Goal: Find specific page/section: Find specific page/section

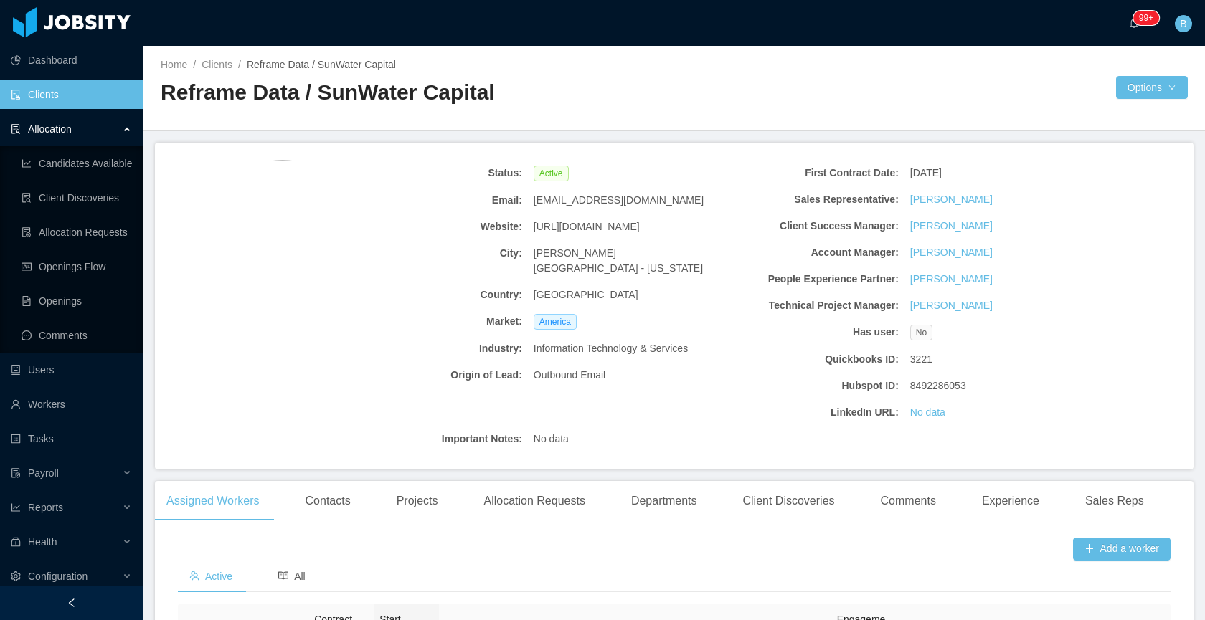
scroll to position [373, 0]
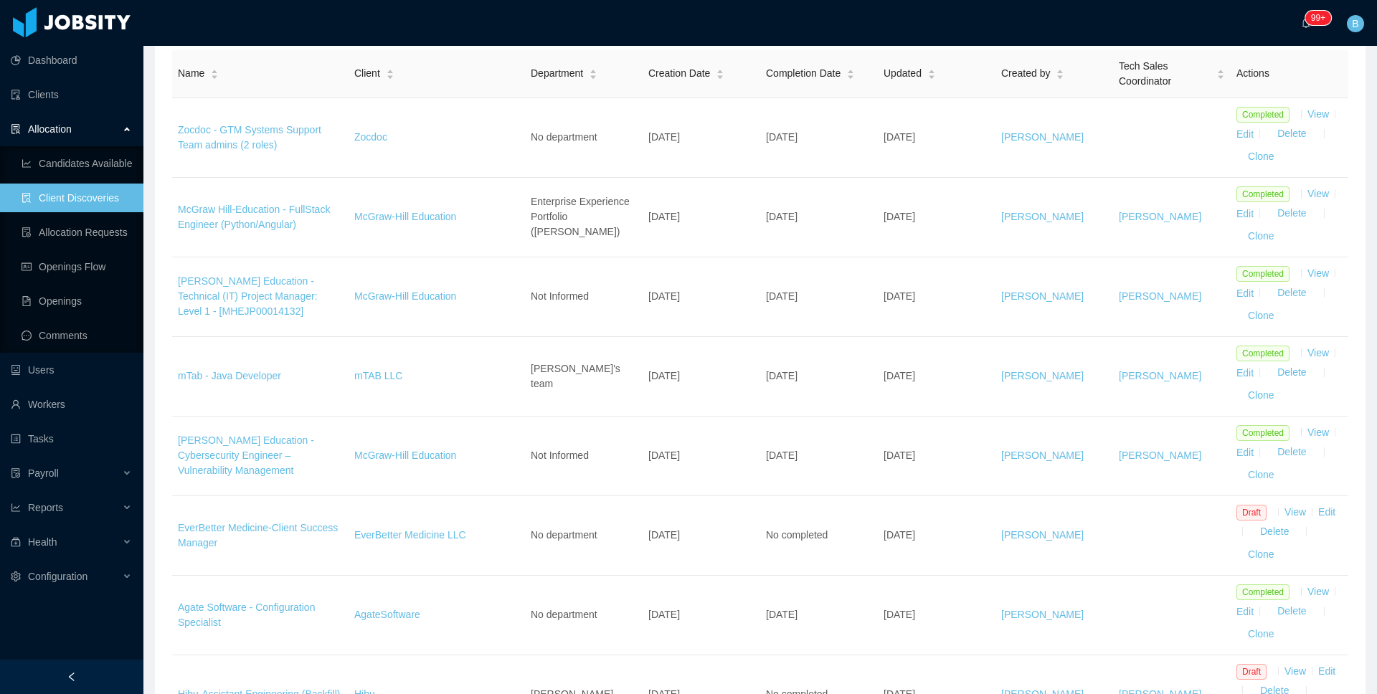
scroll to position [209, 0]
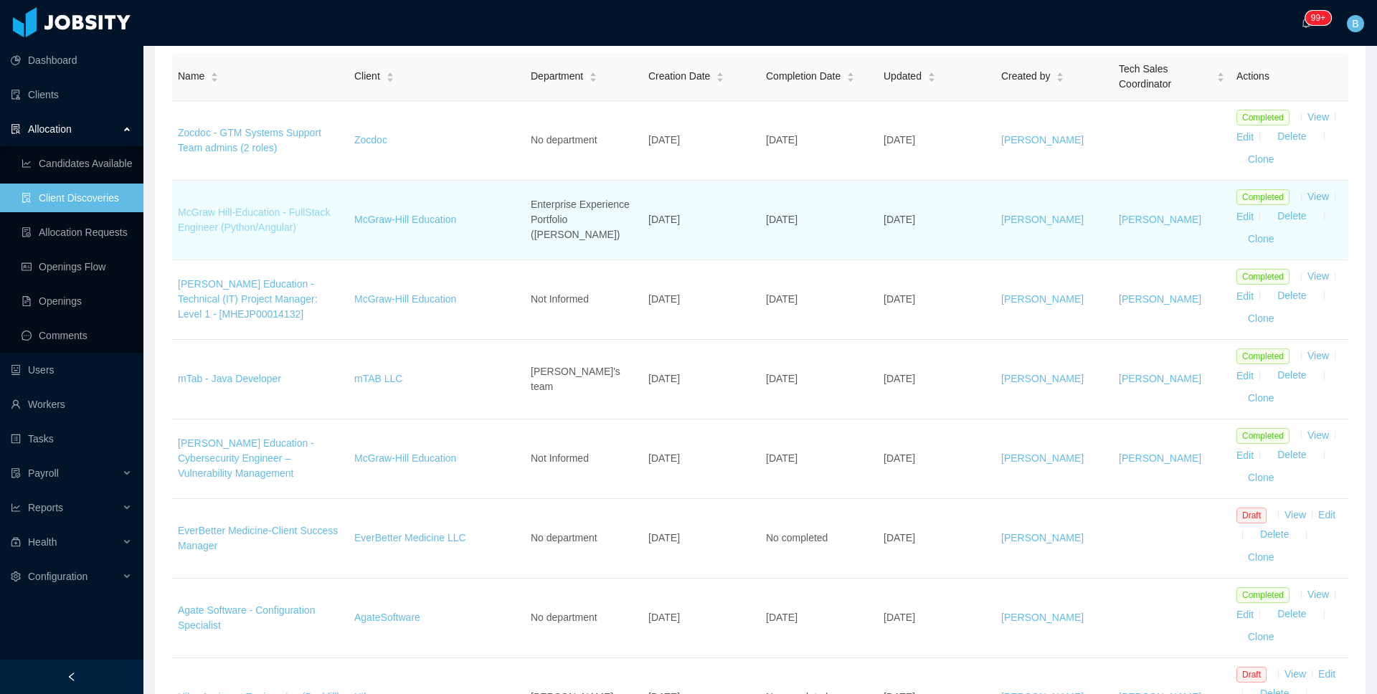
click at [263, 212] on link "McGraw Hill-Education - FullStack Engineer (Python/Angular)" at bounding box center [254, 219] width 152 height 27
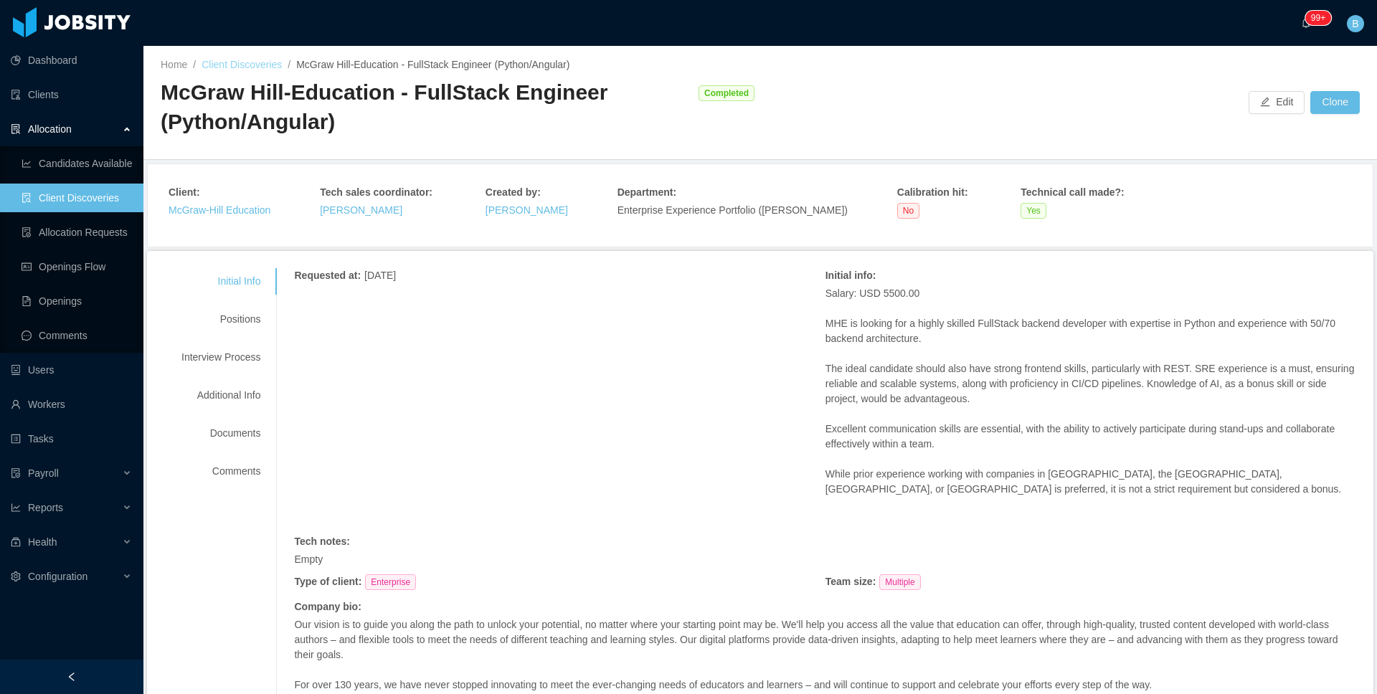
click at [258, 65] on link "Client Discoveries" at bounding box center [241, 64] width 80 height 11
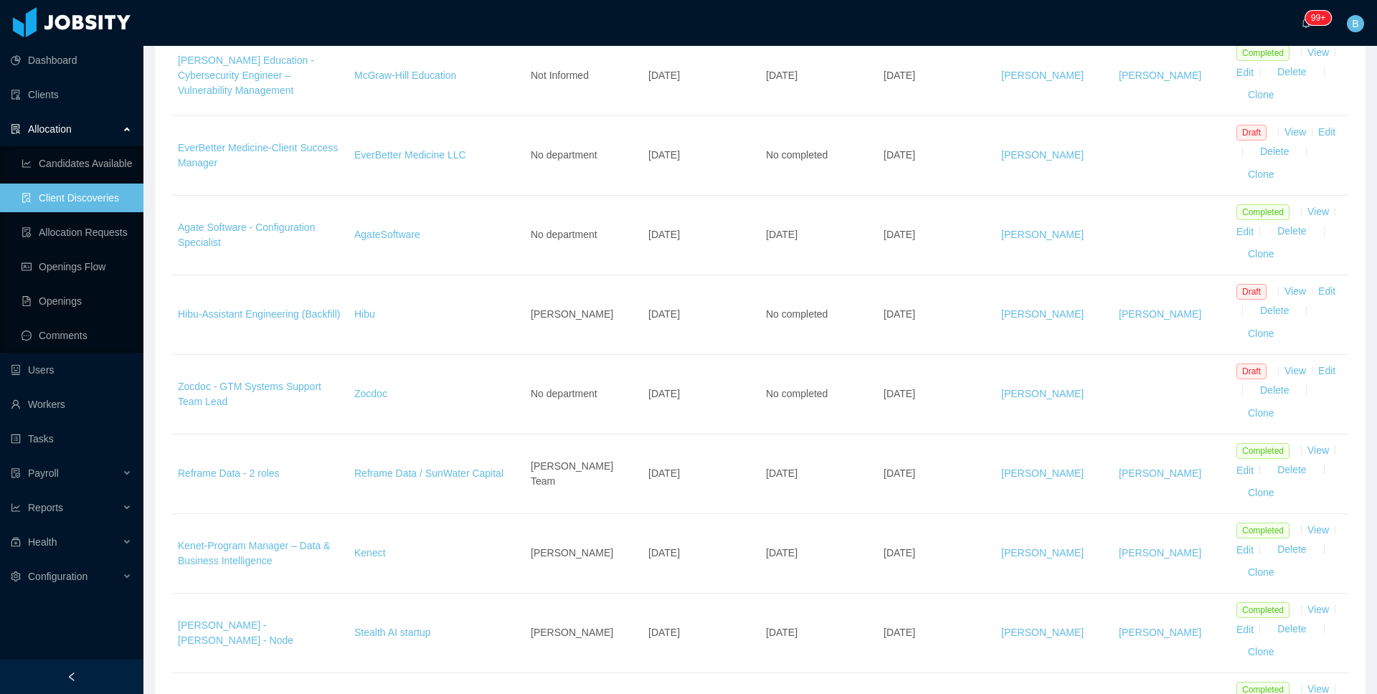
scroll to position [588, 0]
